Goal: Information Seeking & Learning: Compare options

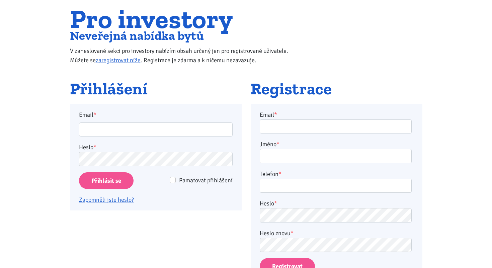
scroll to position [81, 0]
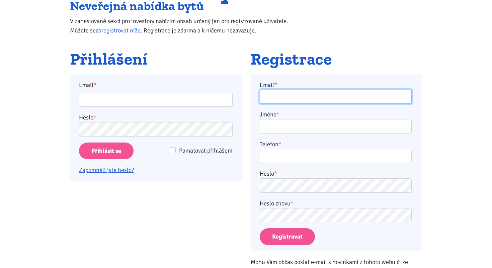
click at [274, 97] on input "Email *" at bounding box center [336, 97] width 152 height 14
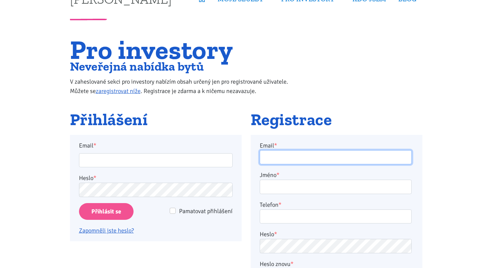
scroll to position [20, 0]
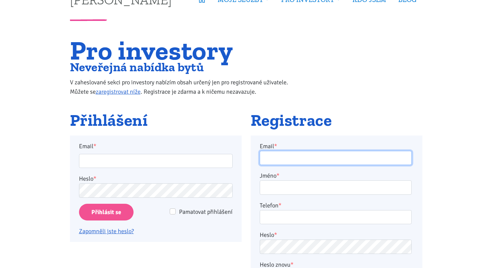
paste input "radeklepl402@gmail.com"
type input "radeklepl402@gmail.com"
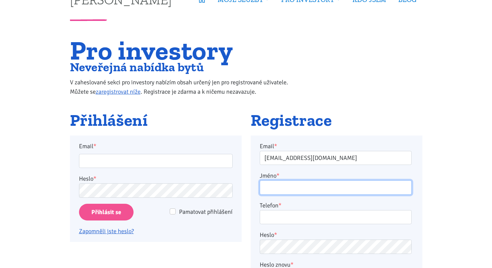
click at [305, 187] on input "Jméno *" at bounding box center [336, 187] width 152 height 14
type input "Radek"
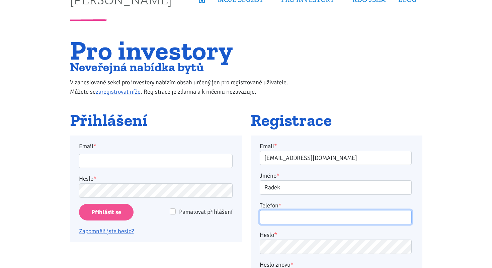
click at [310, 215] on input "Telefon *" at bounding box center [336, 217] width 152 height 14
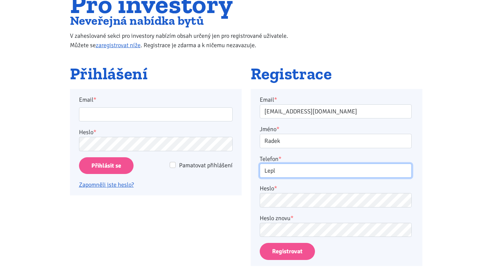
type input "Lepl"
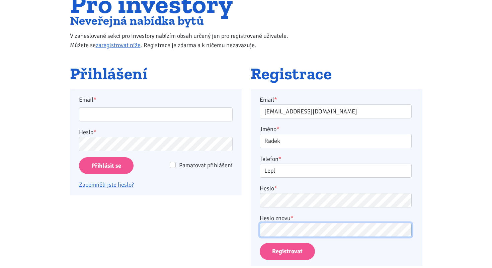
click at [260, 243] on button "Registrovat" at bounding box center [287, 251] width 55 height 17
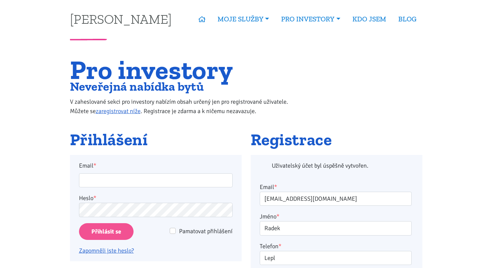
scroll to position [0, 0]
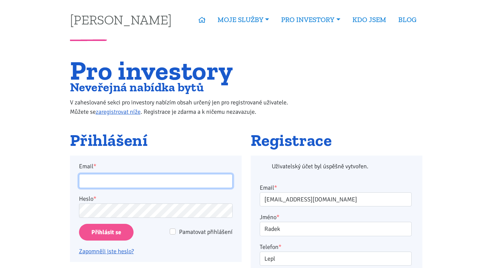
click at [193, 181] on input "Email *" at bounding box center [156, 181] width 154 height 14
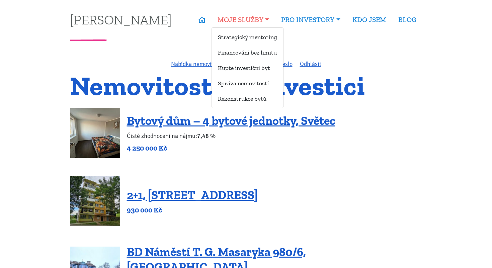
click at [258, 22] on link "MOJE SLUŽBY" at bounding box center [244, 19] width 64 height 15
click at [253, 33] on link "Strategický mentoring" at bounding box center [247, 37] width 71 height 12
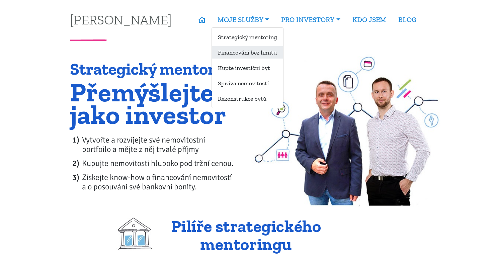
click at [250, 56] on link "Financování bez limitu" at bounding box center [247, 52] width 71 height 12
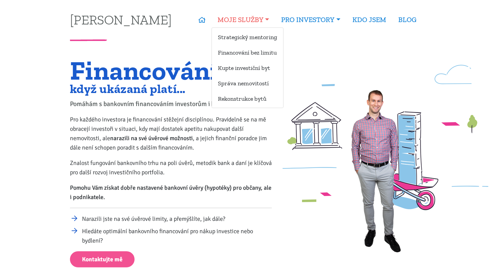
click at [260, 23] on link "MOJE SLUŽBY" at bounding box center [244, 19] width 64 height 15
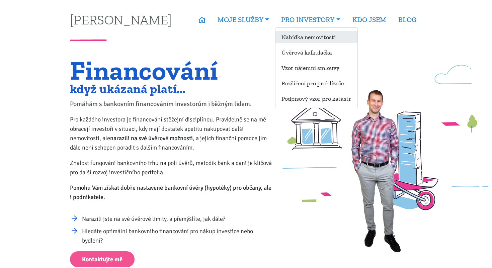
click at [321, 41] on link "Nabídka nemovitostí" at bounding box center [316, 37] width 82 height 12
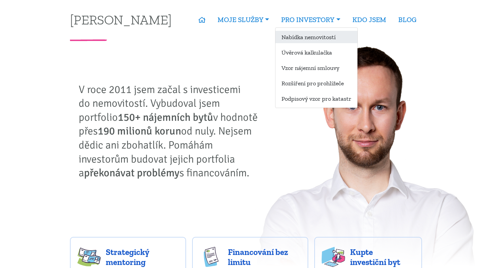
click at [309, 35] on link "Nabídka nemovitostí" at bounding box center [316, 37] width 82 height 12
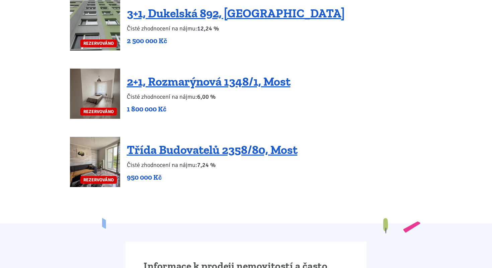
scroll to position [1496, 0]
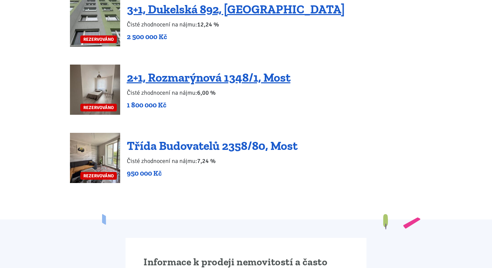
click at [208, 139] on link "Třída Budovatelů 2358/80, Most" at bounding box center [212, 146] width 171 height 14
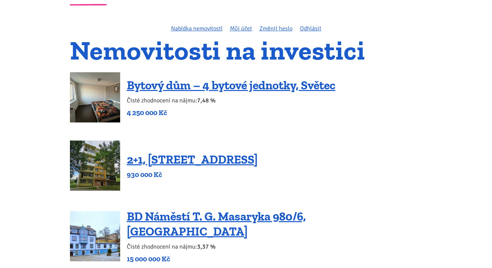
scroll to position [36, 0]
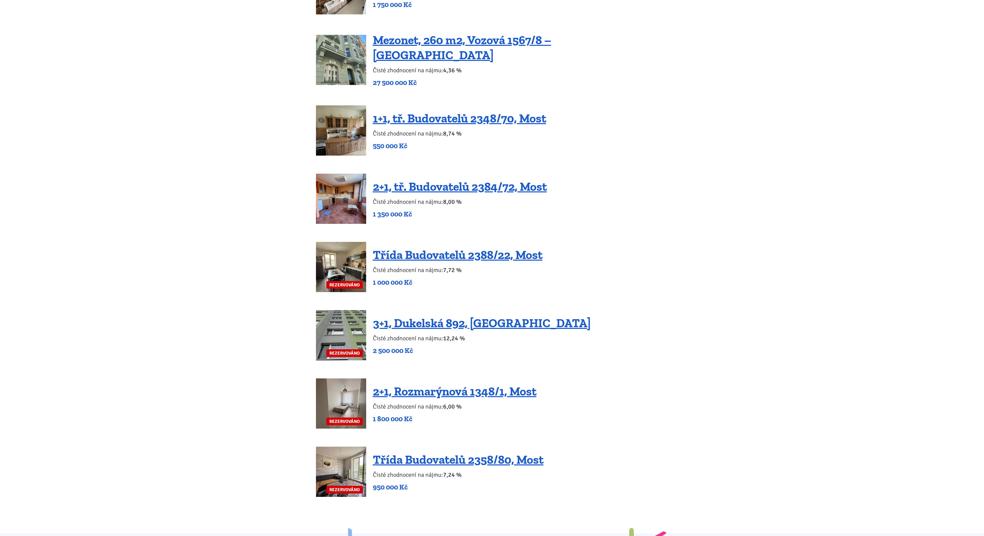
scroll to position [1187, 0]
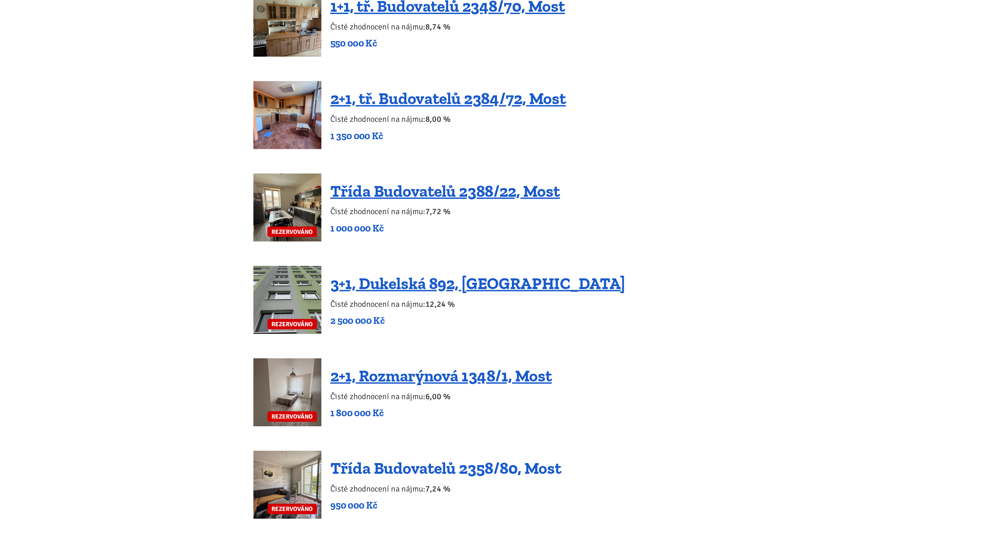
click at [492, 268] on link "Třída Budovatelů 2358/80, Most" at bounding box center [458, 454] width 171 height 14
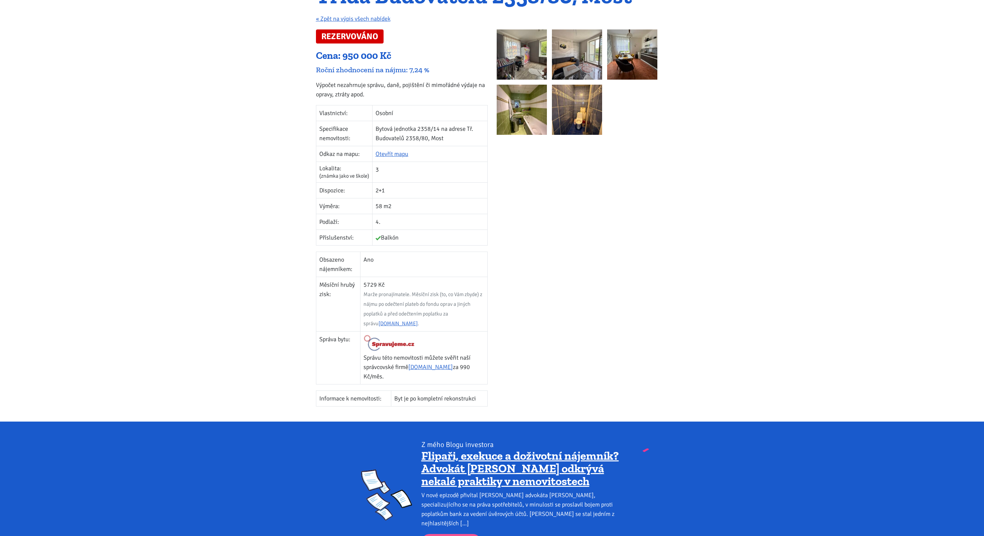
scroll to position [98, 0]
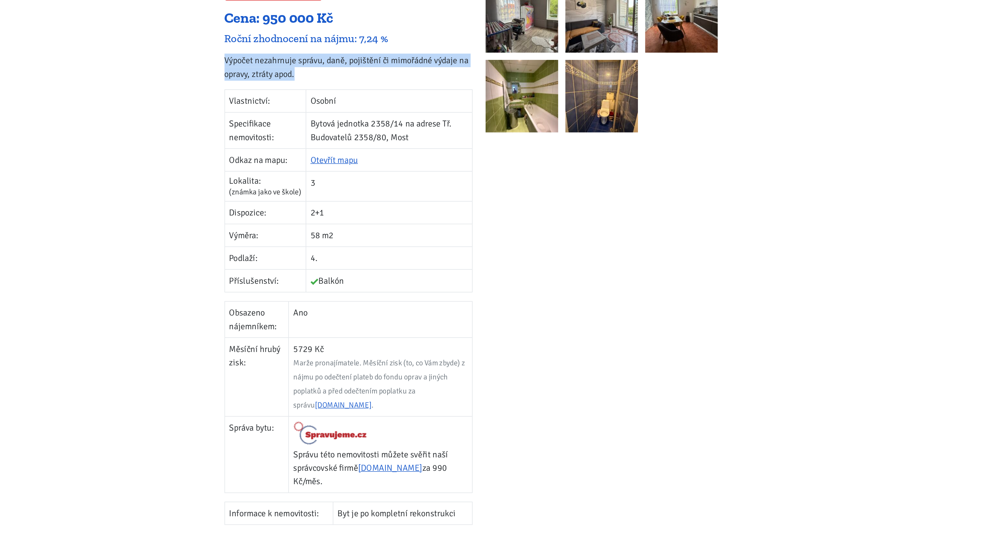
drag, startPoint x: 321, startPoint y: 75, endPoint x: 370, endPoint y: 86, distance: 50.1
click at [370, 86] on p "Výpočet nezahrnuje správu, daně, pojištění či mimořádné výdaje na opravy, ztrát…" at bounding box center [402, 79] width 172 height 19
copy p "Výpočet nezahrnuje správu, daně, pojištění či mimořádné výdaje na opravy, ztrát…"
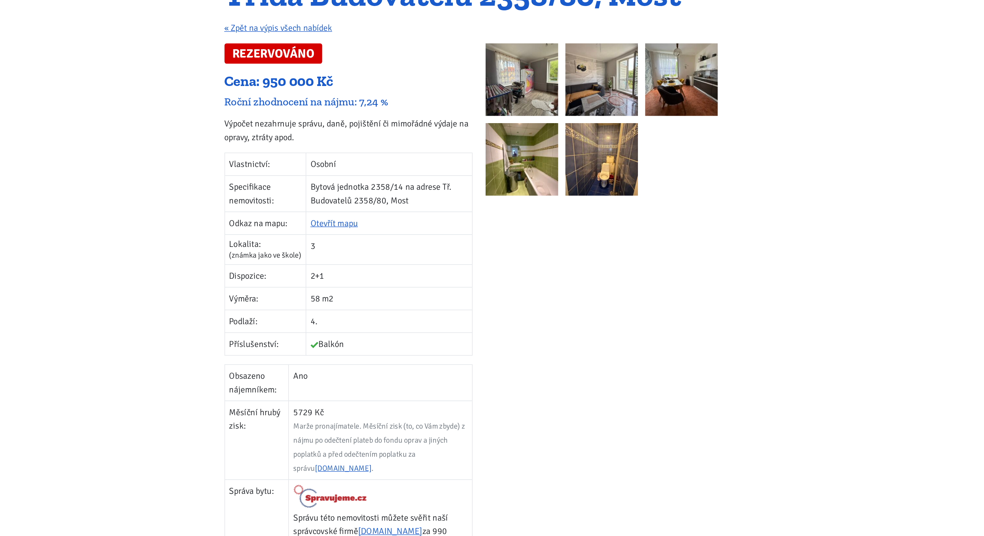
scroll to position [86, 0]
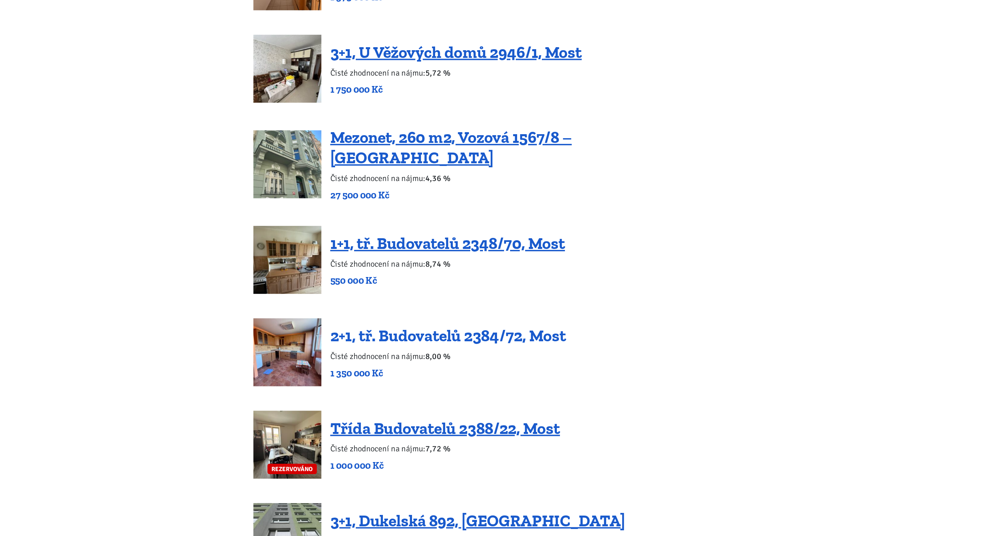
scroll to position [1099, 0]
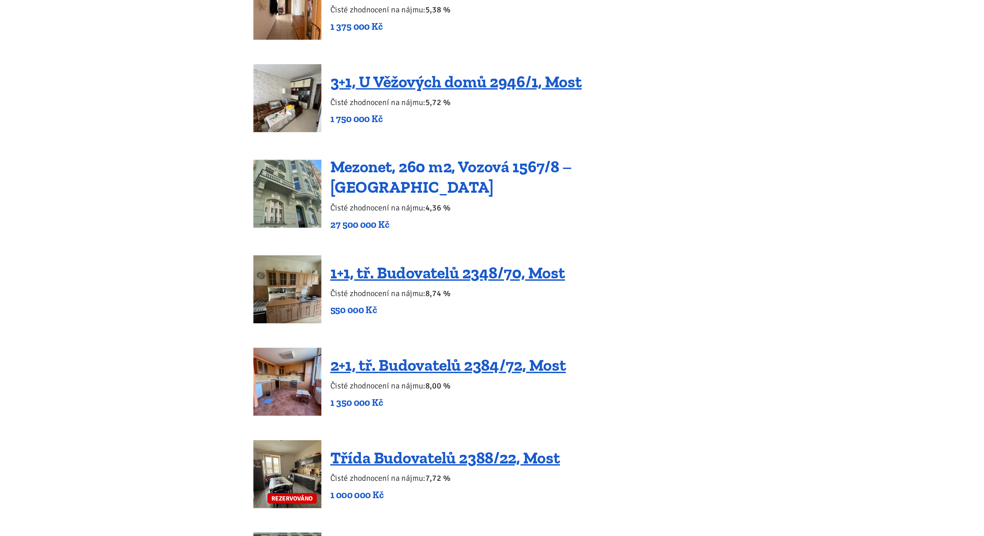
click at [425, 117] on link "Mezonet, 260 m2, Vozová 1567/8 – [GEOGRAPHIC_DATA]" at bounding box center [462, 130] width 178 height 29
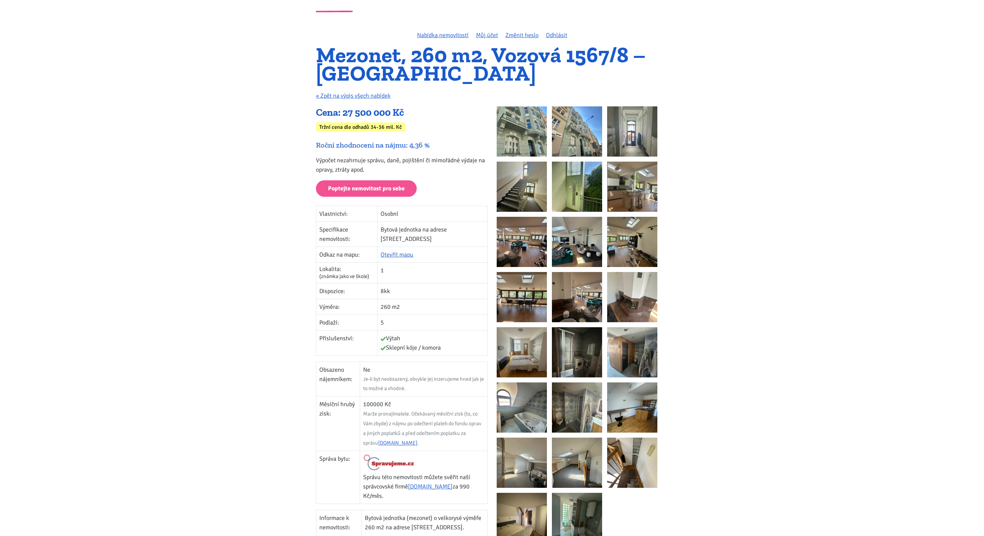
scroll to position [31, 0]
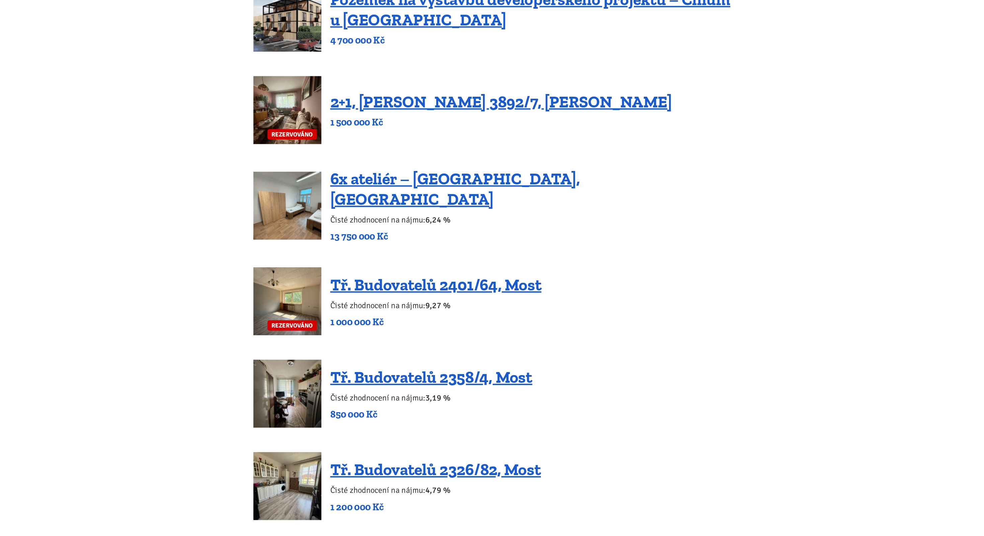
scroll to position [563, 0]
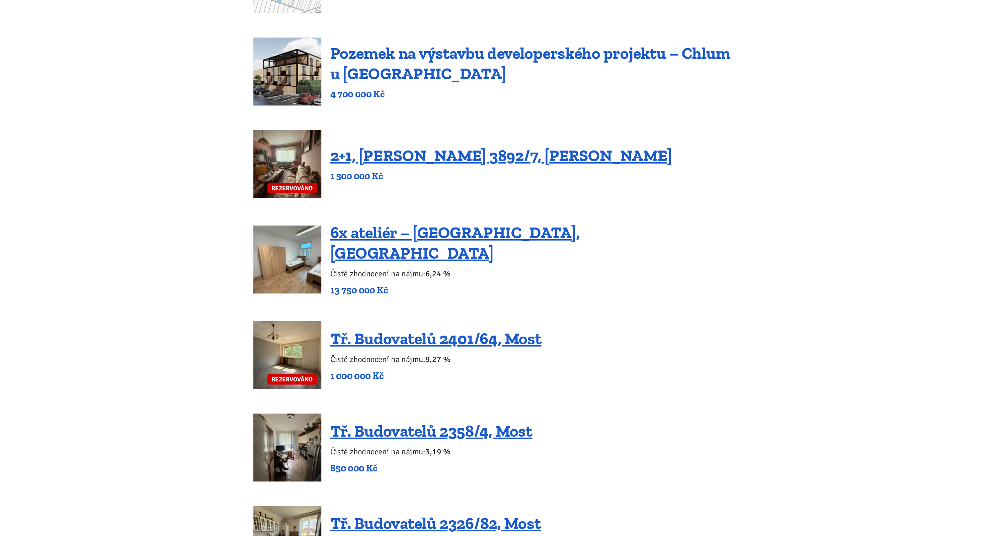
click at [452, 41] on link "Pozemek na výstavbu developerského projektu – Chlum u [GEOGRAPHIC_DATA]" at bounding box center [521, 46] width 296 height 29
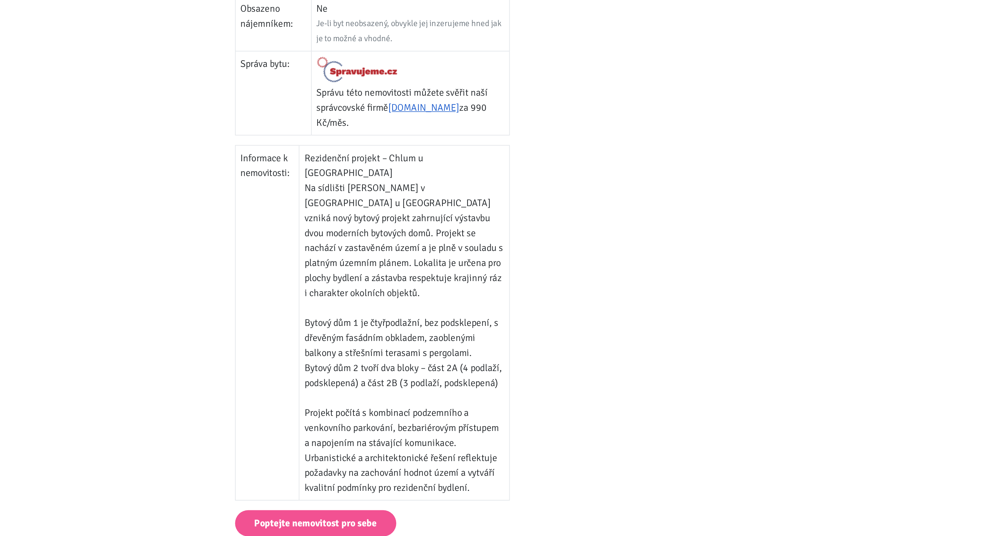
scroll to position [283, 0]
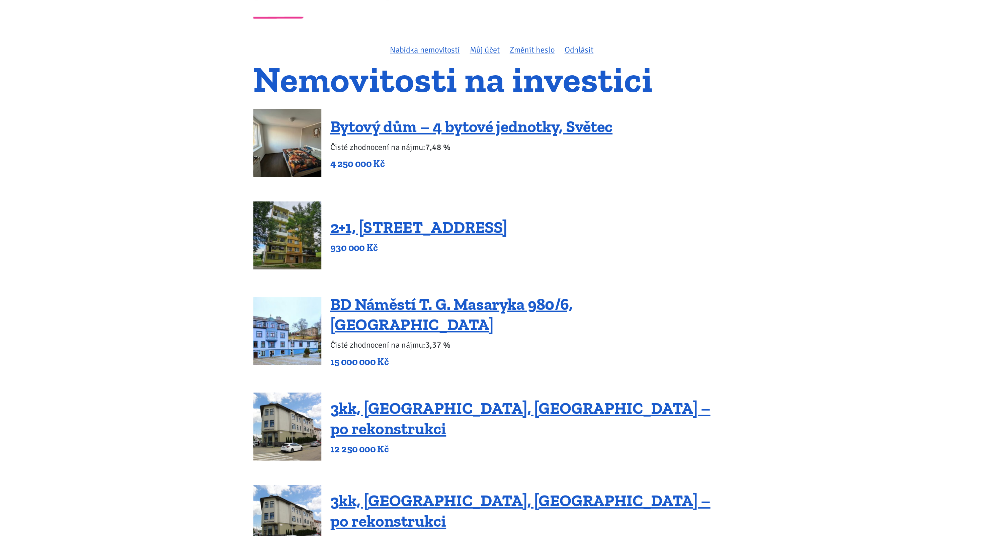
scroll to position [27, 0]
click at [404, 166] on link "2+1, Nová výstavba 201, Obrnice" at bounding box center [438, 168] width 131 height 14
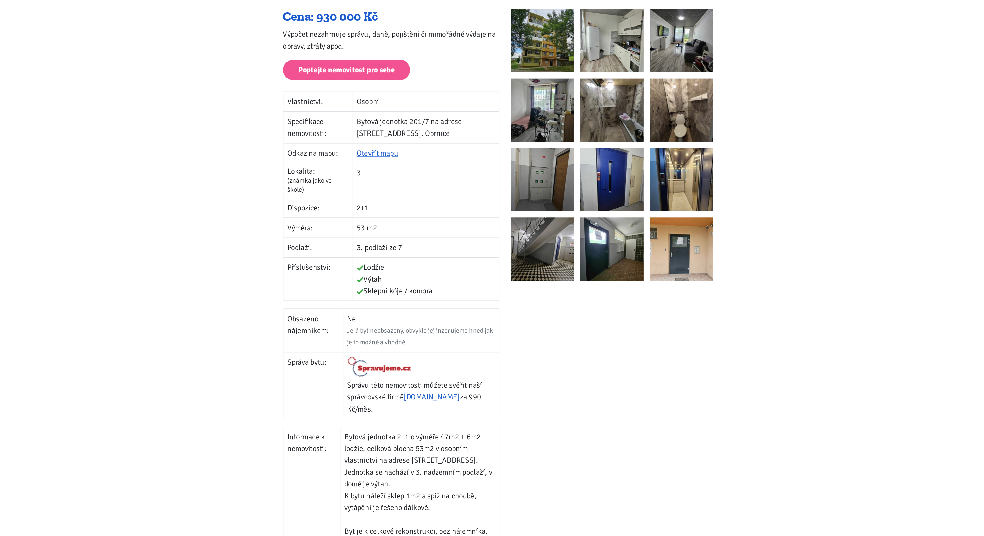
scroll to position [40, 0]
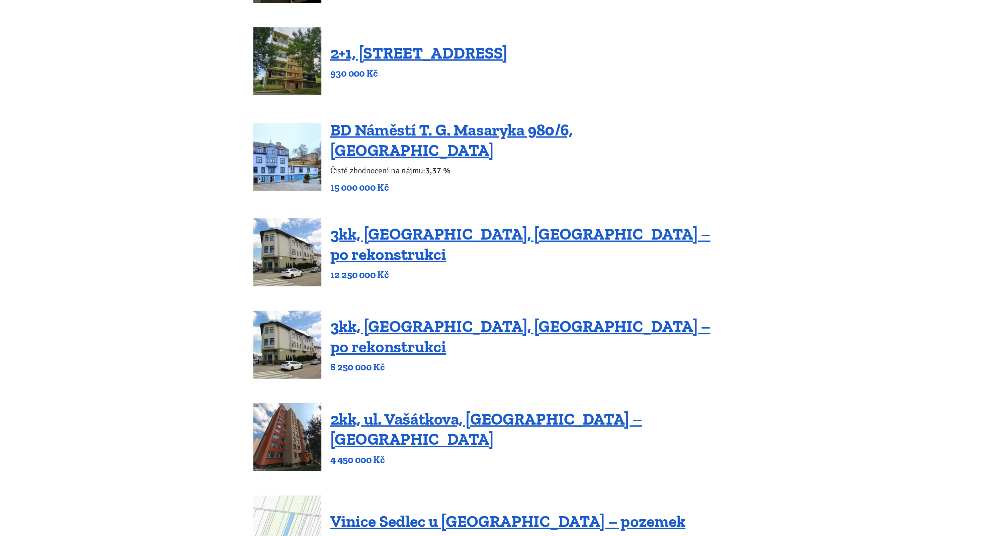
scroll to position [80, 0]
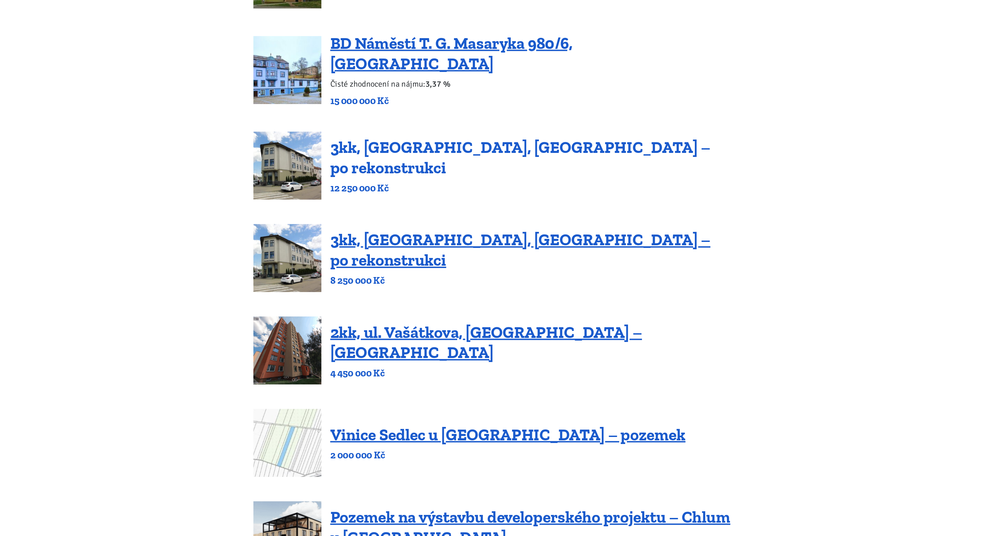
click at [407, 249] on link "3kk, Olomoucká, Brno – po rekonstrukci" at bounding box center [513, 256] width 281 height 29
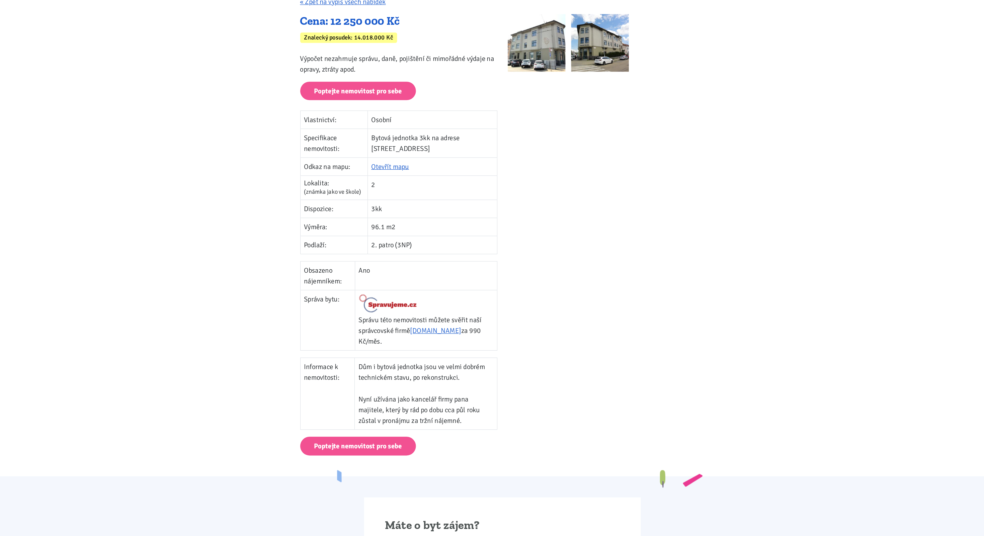
scroll to position [97, 0]
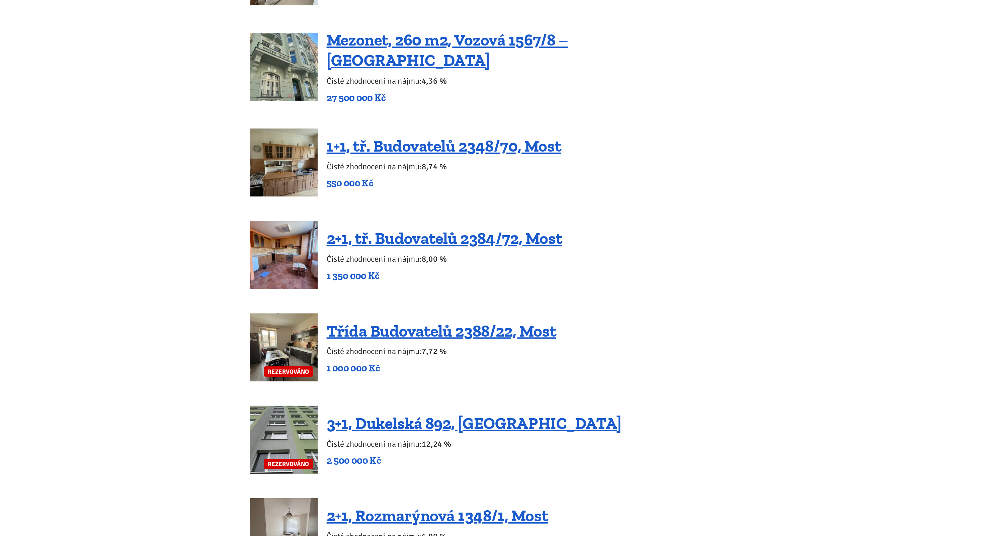
scroll to position [1190, 0]
